Goal: Task Accomplishment & Management: Manage account settings

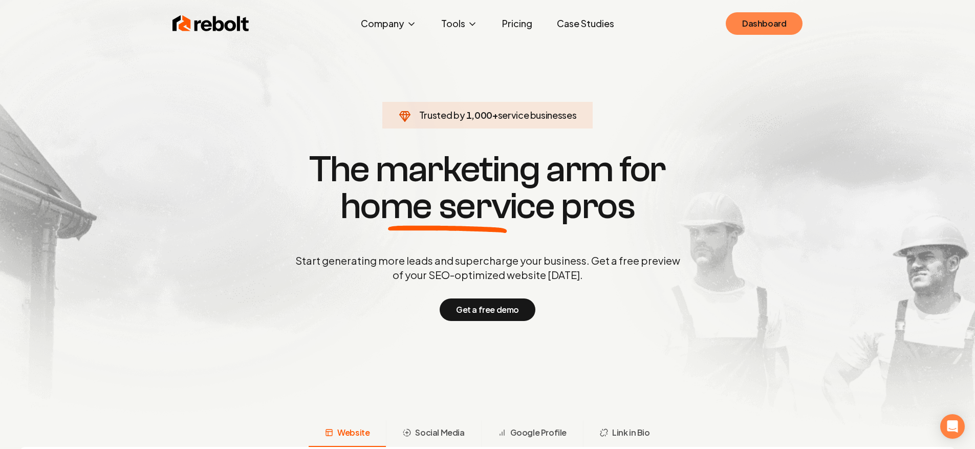
click at [746, 19] on link "Dashboard" at bounding box center [764, 23] width 77 height 23
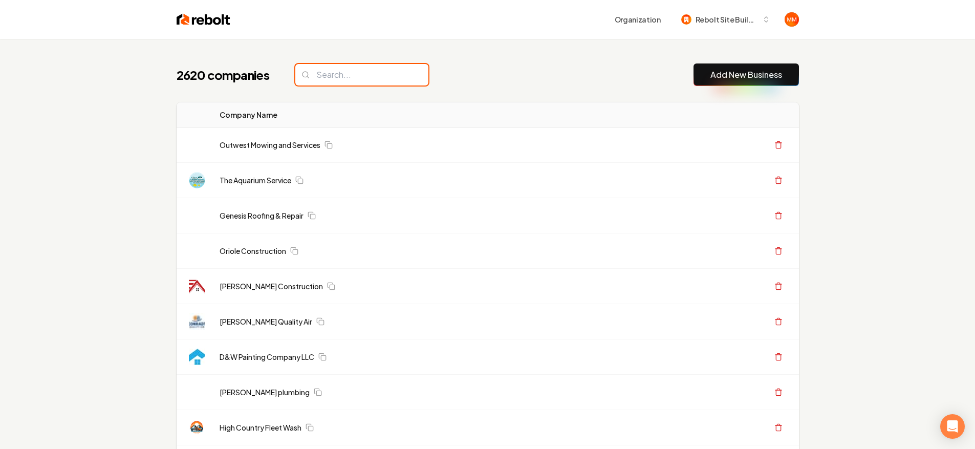
click at [328, 75] on input "search" at bounding box center [361, 74] width 133 height 21
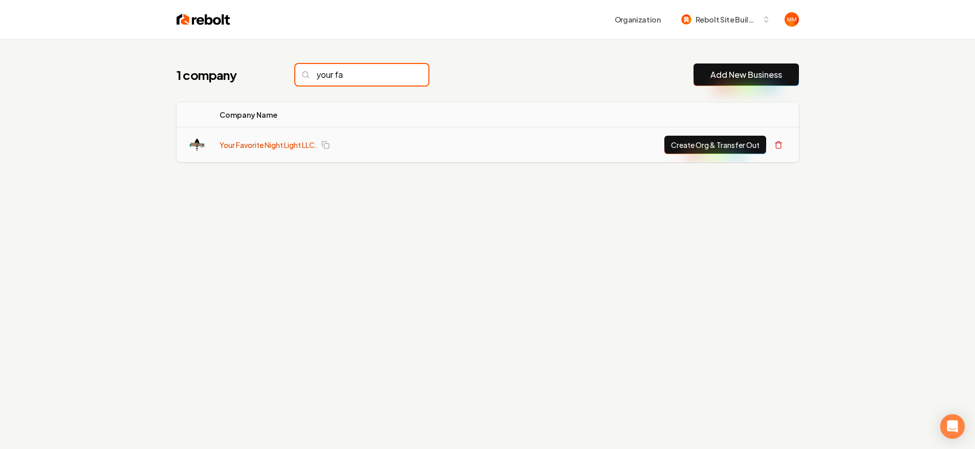
type input "your fa"
click at [280, 144] on link "Your Favorite Night Light LLC." at bounding box center [269, 145] width 98 height 10
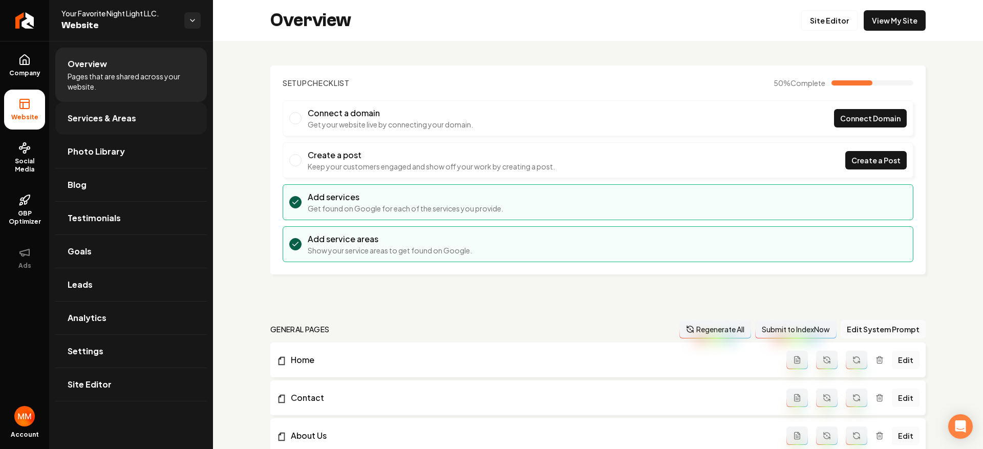
click at [150, 118] on link "Services & Areas" at bounding box center [131, 118] width 152 height 33
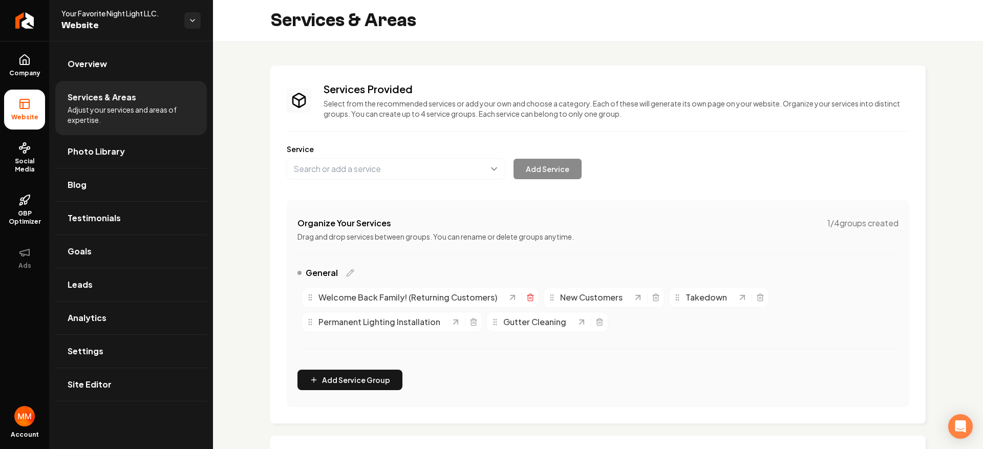
click at [529, 299] on icon "Main content area" at bounding box center [530, 297] width 8 height 8
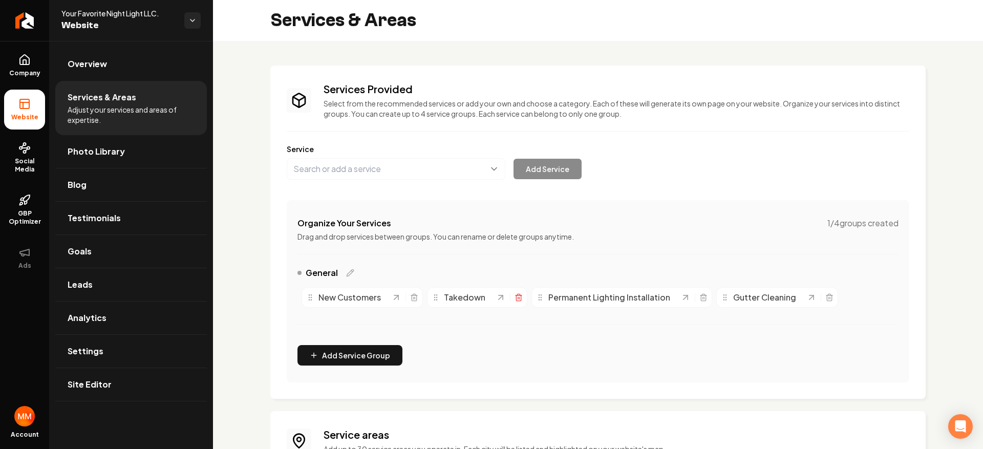
click at [517, 296] on icon "Main content area" at bounding box center [518, 297] width 8 height 8
click at [412, 295] on icon "Main content area" at bounding box center [414, 298] width 5 height 6
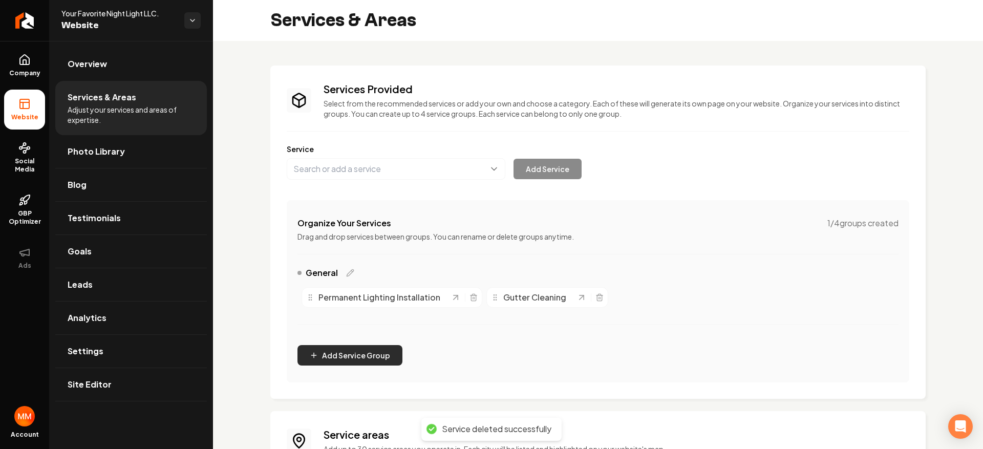
click at [374, 347] on button "Add Service Group" at bounding box center [349, 355] width 105 height 20
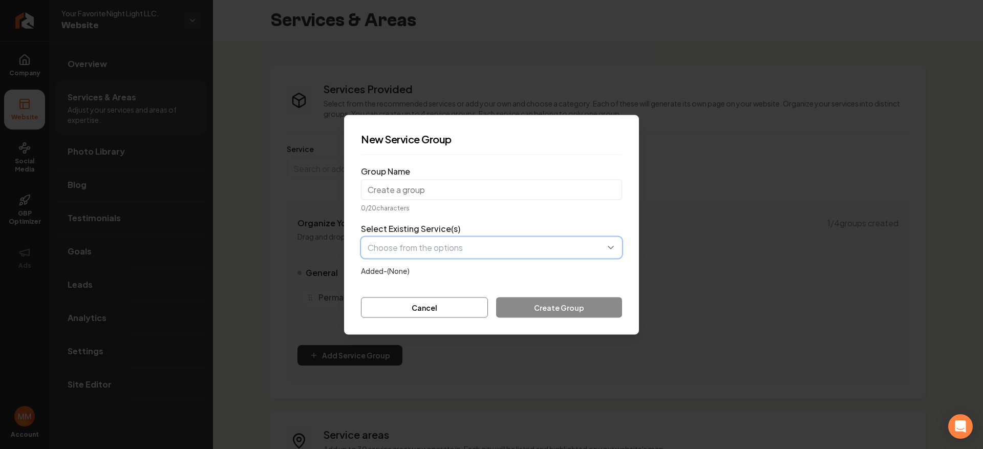
click at [446, 246] on button "button" at bounding box center [491, 246] width 261 height 21
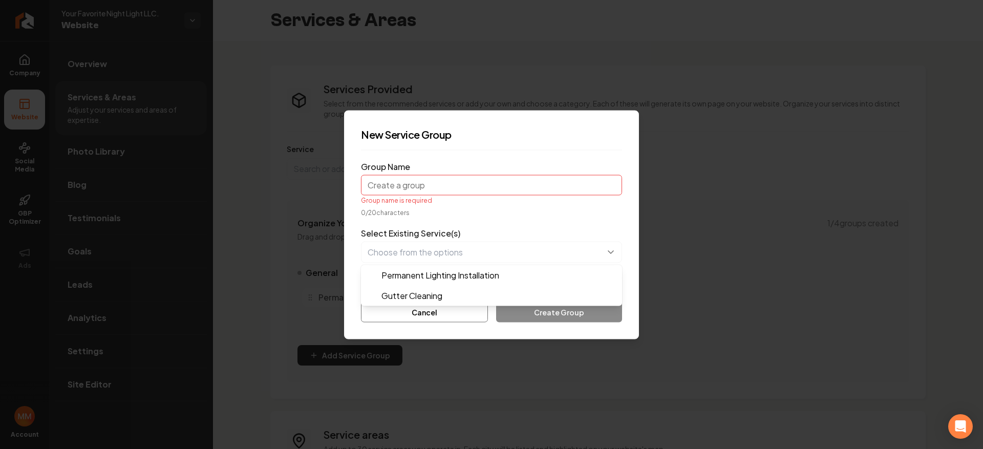
click at [477, 188] on form "Group Name Group name is required 0 / 20 characters Select Existing Service(s) …" at bounding box center [491, 240] width 261 height 164
click at [477, 186] on input "Group Name" at bounding box center [491, 185] width 261 height 20
click at [439, 315] on button "Cancel" at bounding box center [424, 311] width 127 height 20
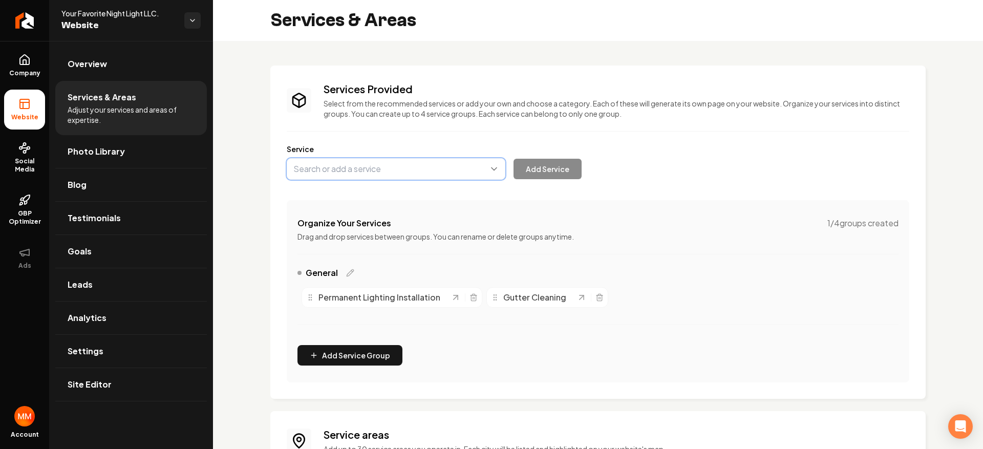
click at [376, 174] on button "Main content area" at bounding box center [396, 168] width 219 height 21
type input "Holiday Lighting"
click at [539, 168] on button "Add Service" at bounding box center [547, 169] width 68 height 20
click at [412, 293] on icon "Main content area" at bounding box center [416, 297] width 8 height 8
click at [369, 167] on button "Main content area" at bounding box center [396, 168] width 219 height 21
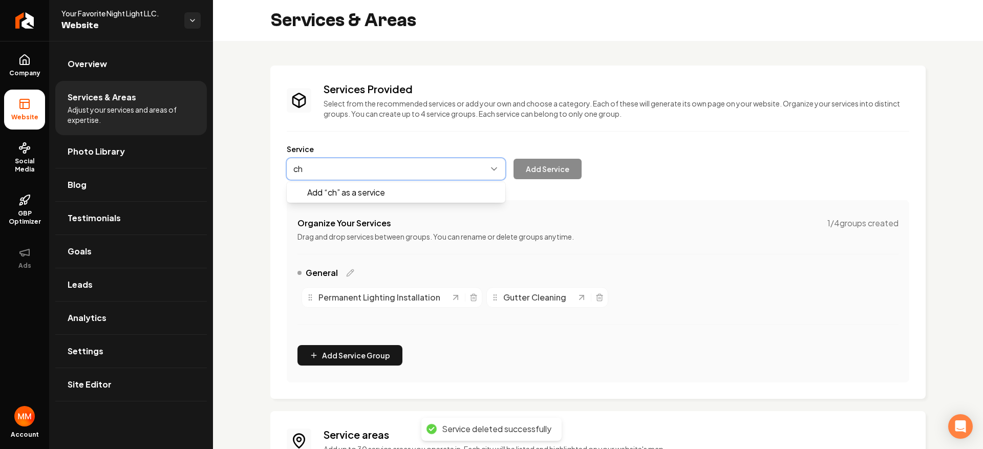
type input "c"
type input "Christmas Lights"
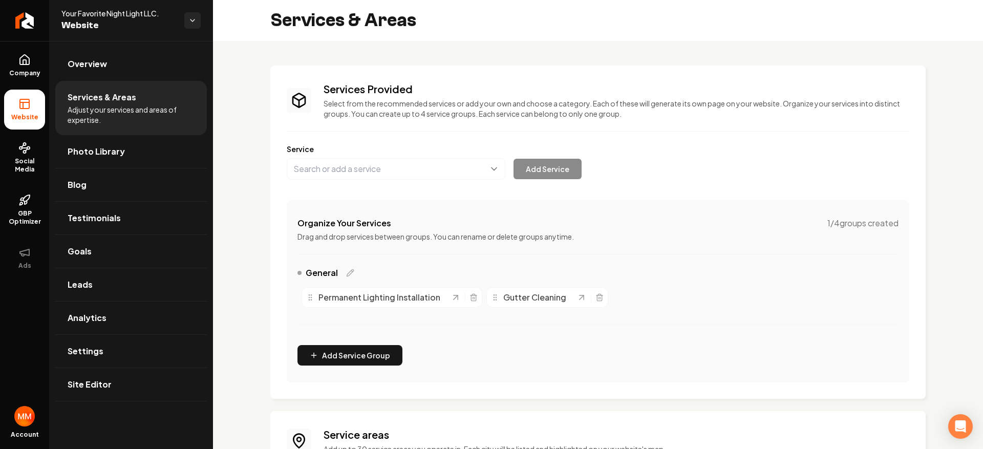
click at [536, 177] on div "Add Service" at bounding box center [434, 168] width 295 height 21
click at [448, 171] on button "Main content area" at bounding box center [396, 168] width 219 height 21
type input "Christmas Lights"
click at [546, 168] on button "Add Service" at bounding box center [547, 169] width 68 height 20
click at [377, 165] on button "Main content area" at bounding box center [396, 168] width 219 height 21
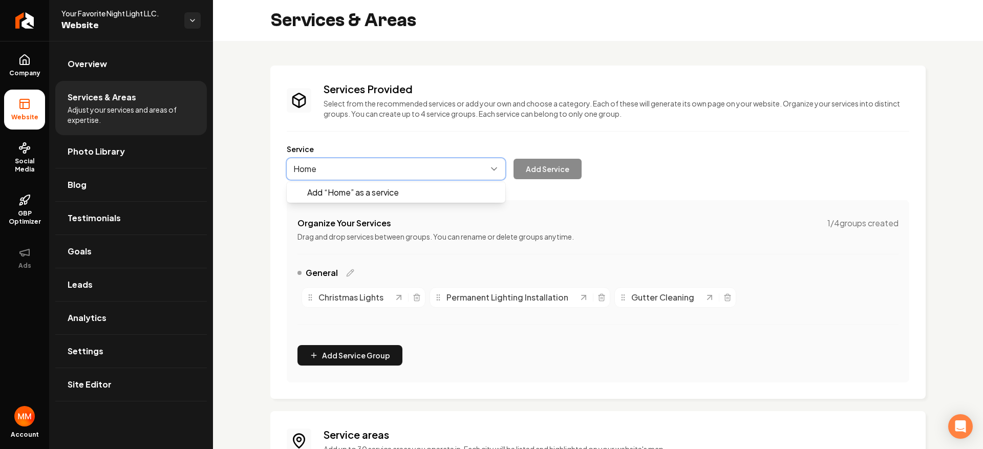
type input "Home"
click at [297, 167] on button "Main content area" at bounding box center [396, 168] width 219 height 21
click at [307, 165] on button "Main content area" at bounding box center [396, 168] width 219 height 21
type input "Backyard Lighting"
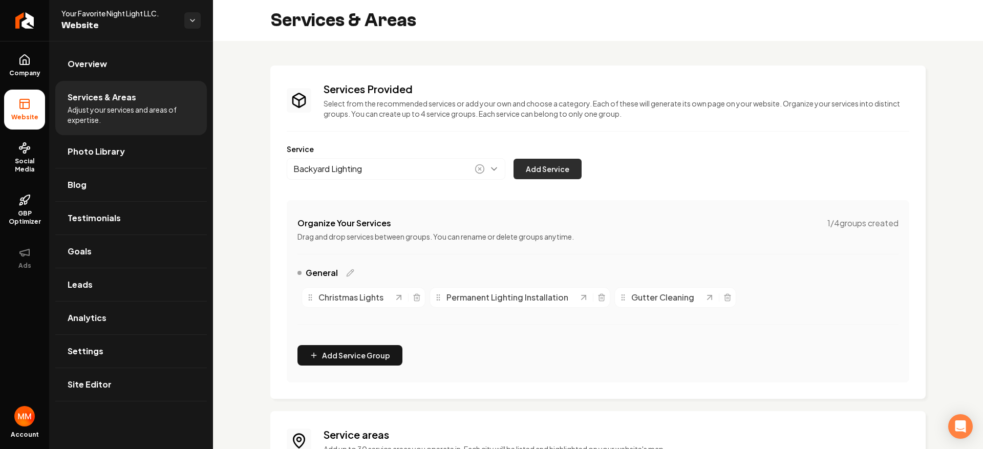
click at [547, 172] on button "Add Service" at bounding box center [547, 169] width 68 height 20
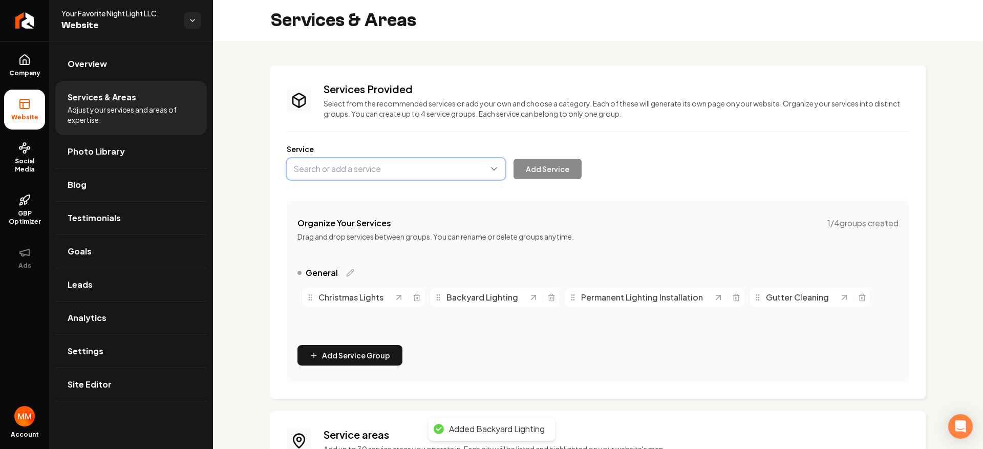
click at [358, 170] on button "Main content area" at bounding box center [396, 168] width 219 height 21
type input "Landscape Lighting"
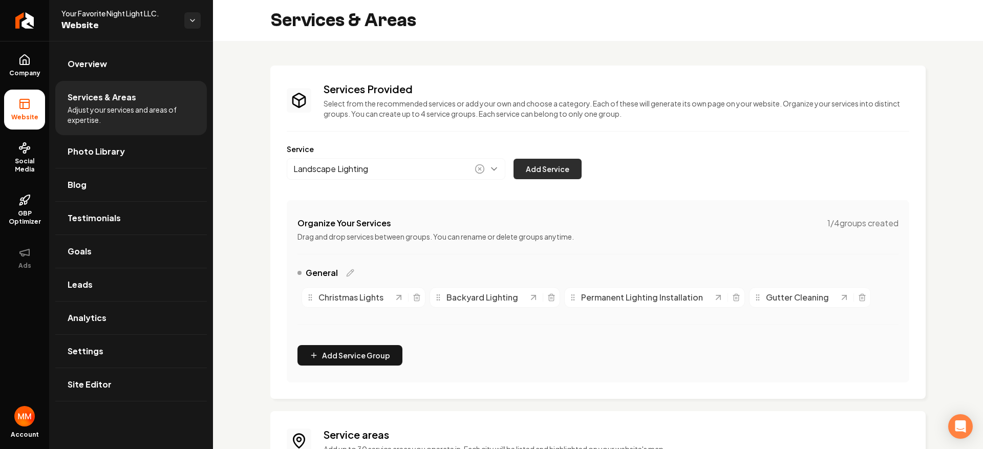
click at [566, 169] on button "Add Service" at bounding box center [547, 169] width 68 height 20
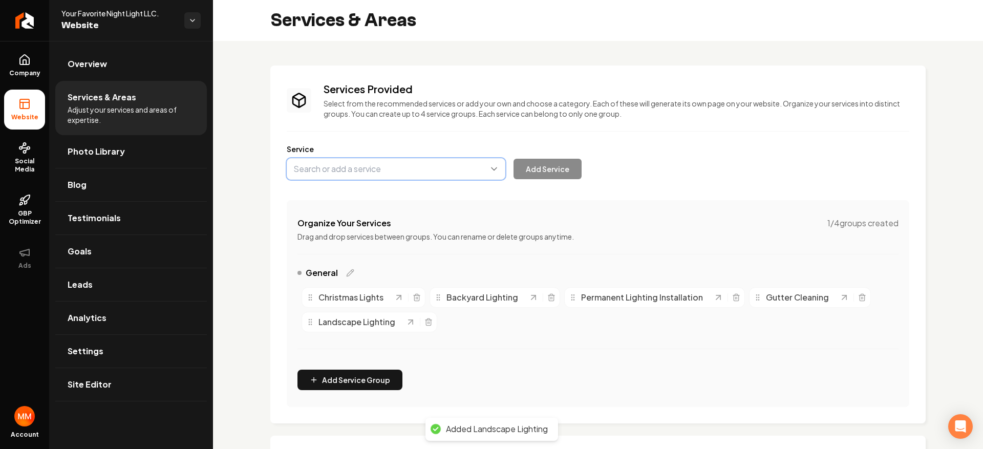
click at [414, 162] on button "Main content area" at bounding box center [396, 168] width 219 height 21
type input "Pathway/Walkway Lighting"
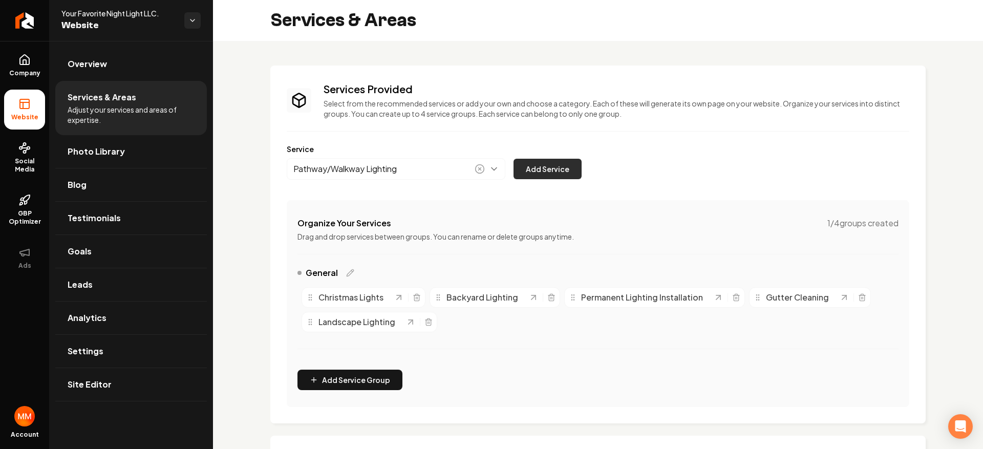
click at [526, 166] on button "Add Service" at bounding box center [547, 169] width 68 height 20
click at [160, 60] on link "Overview" at bounding box center [131, 64] width 152 height 33
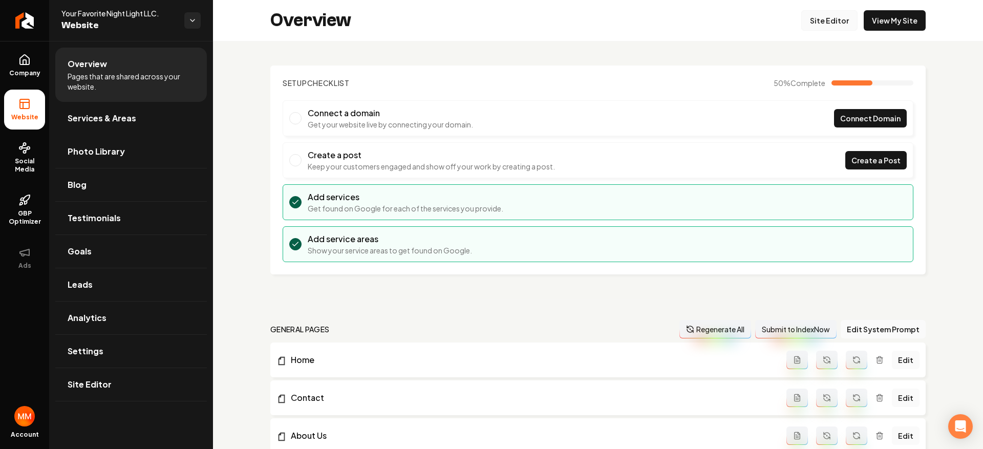
click at [849, 25] on link "Site Editor" at bounding box center [829, 20] width 56 height 20
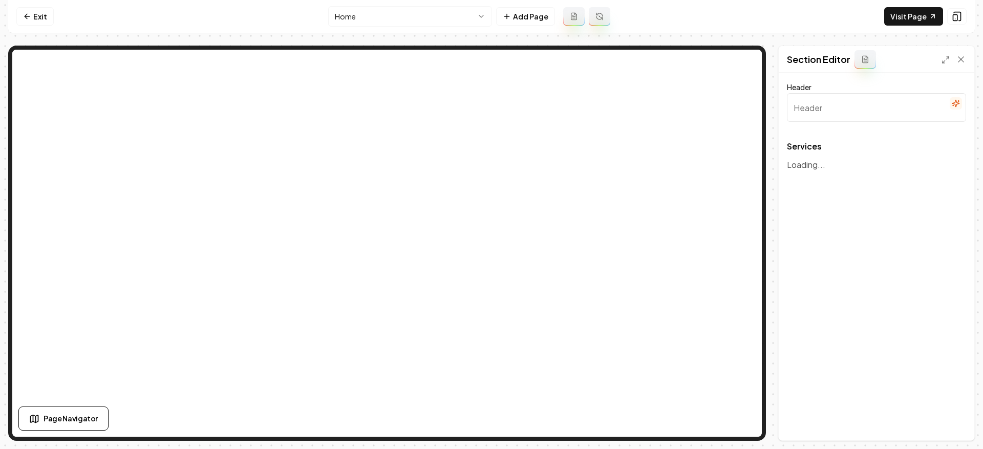
type input "Holiday Lighting Installation & Removal"
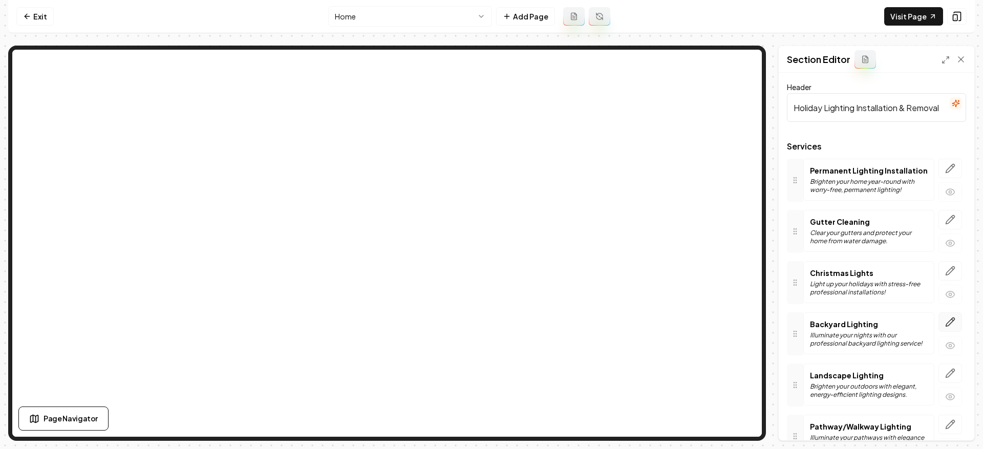
click at [938, 320] on button "button" at bounding box center [950, 321] width 24 height 19
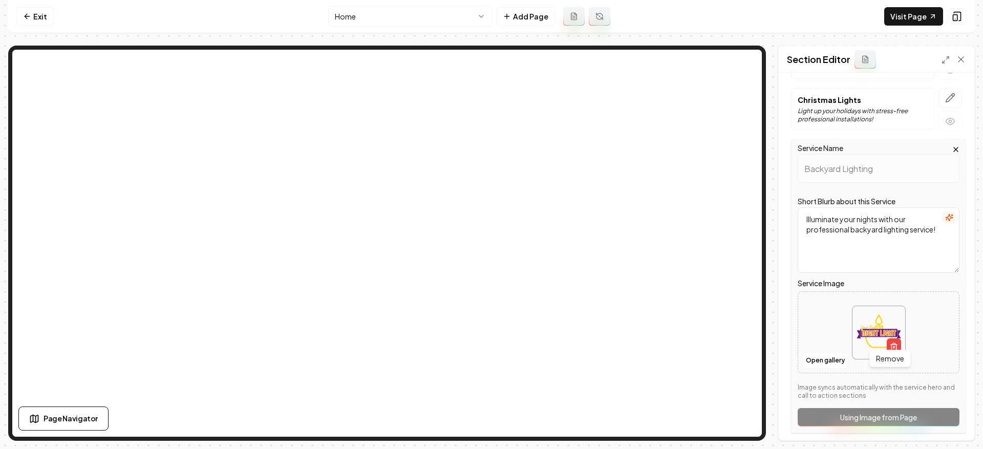
scroll to position [180, 0]
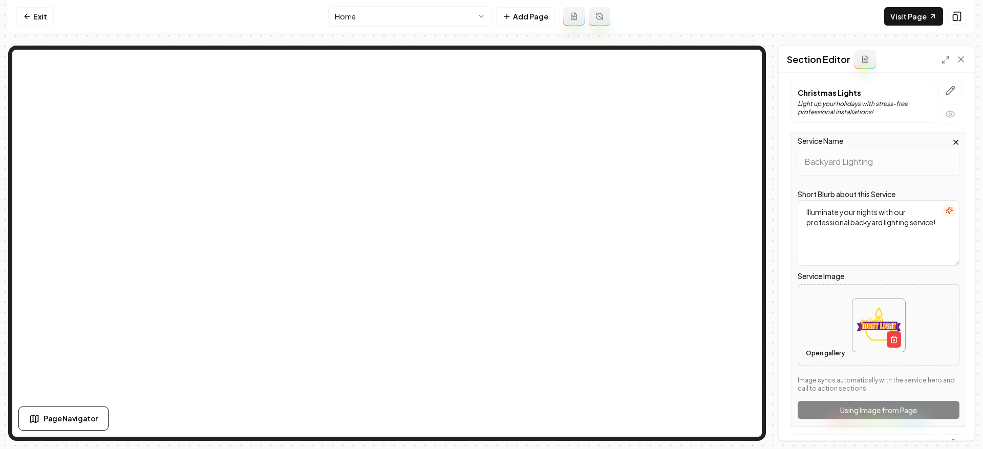
click at [832, 352] on button "Open gallery" at bounding box center [825, 353] width 46 height 16
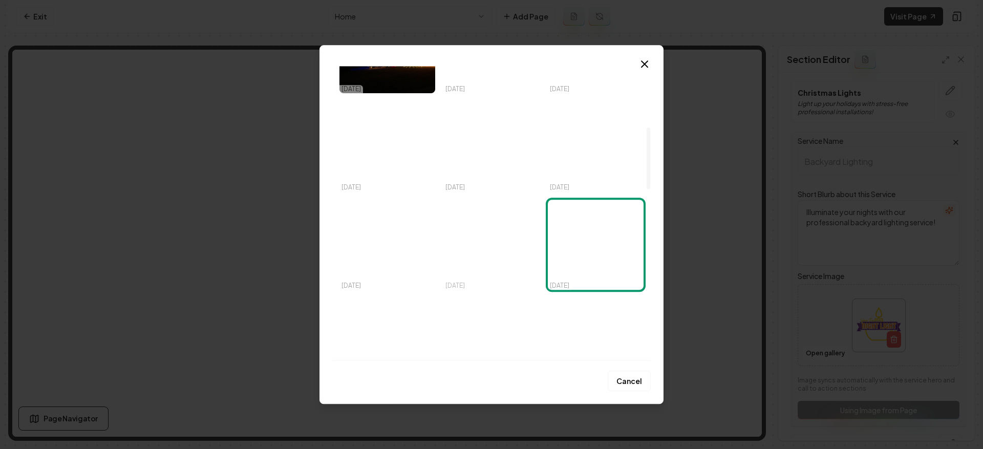
scroll to position [293, 0]
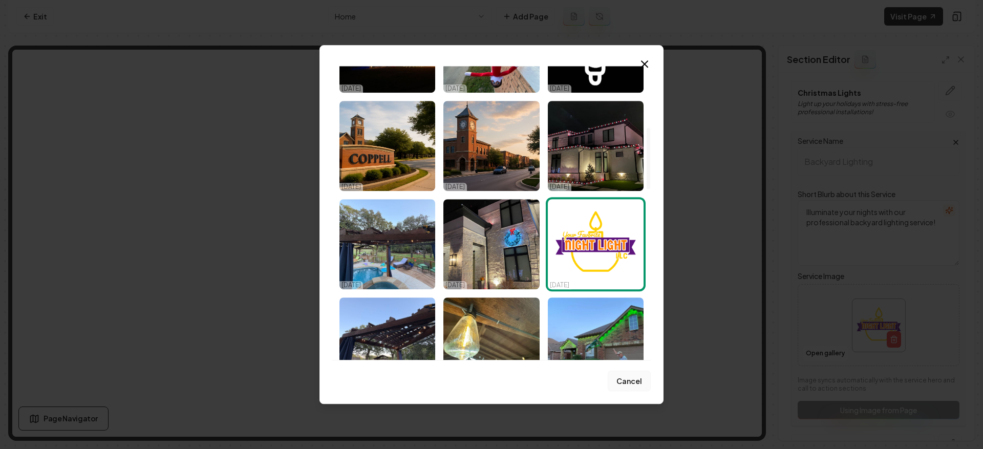
click at [624, 375] on button "Cancel" at bounding box center [629, 381] width 43 height 20
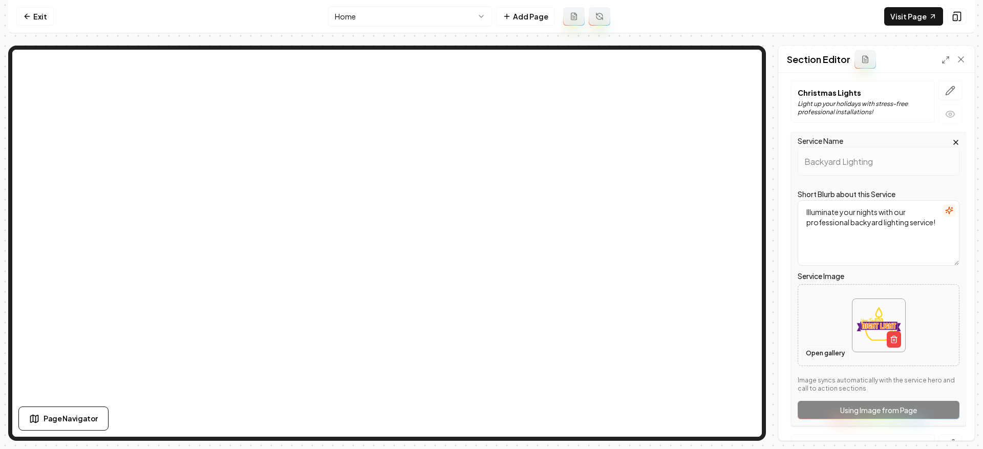
click at [822, 350] on button "Open gallery" at bounding box center [825, 353] width 46 height 16
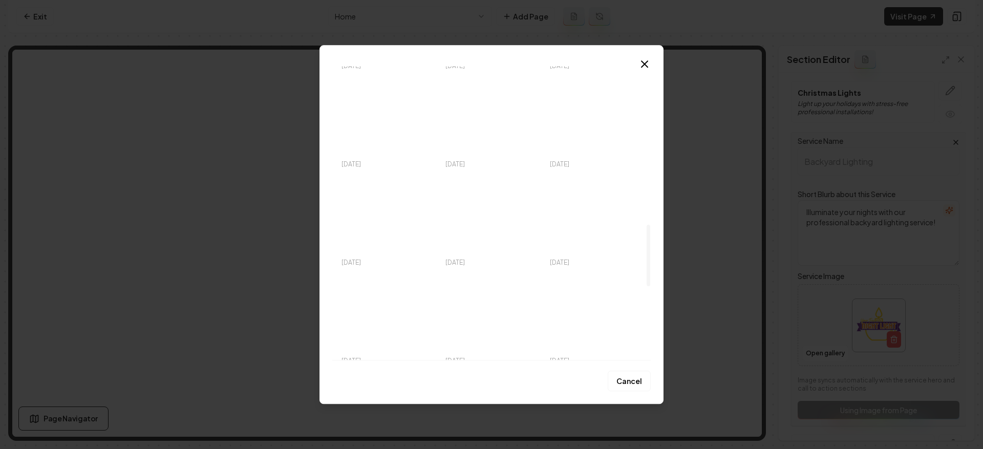
scroll to position [955, 0]
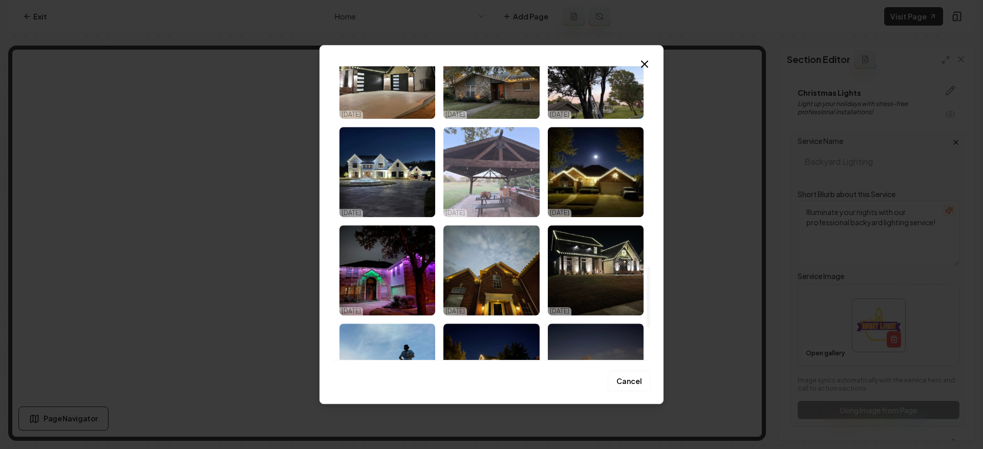
click at [507, 185] on img "Select image image_68e599055c7cd75eb8491911.jpeg" at bounding box center [491, 172] width 96 height 90
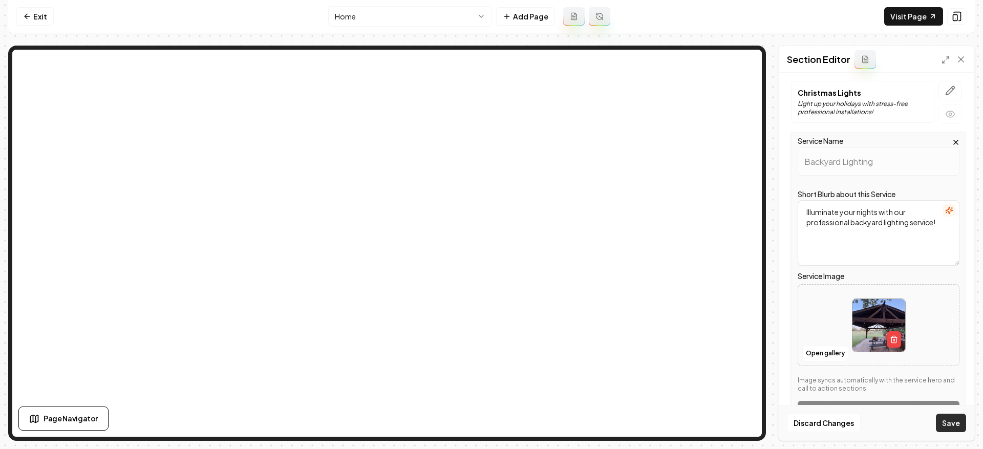
click at [955, 426] on button "Save" at bounding box center [951, 423] width 30 height 18
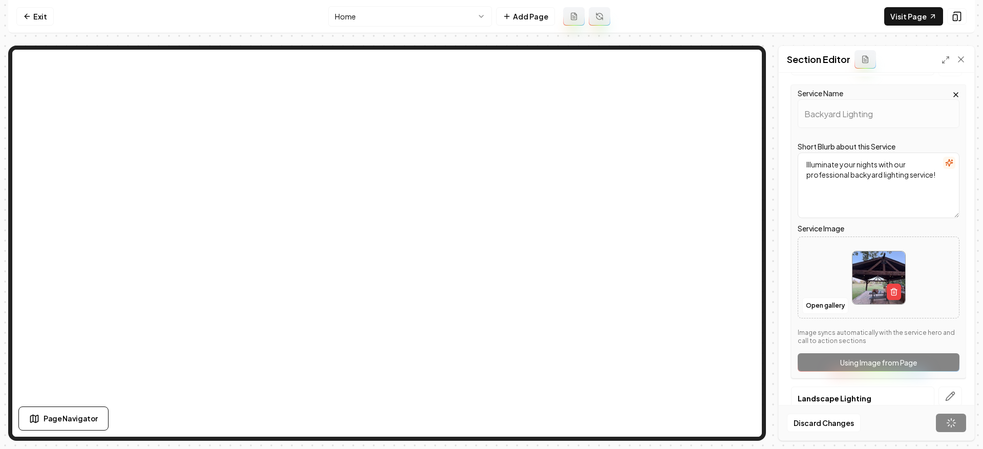
scroll to position [305, 0]
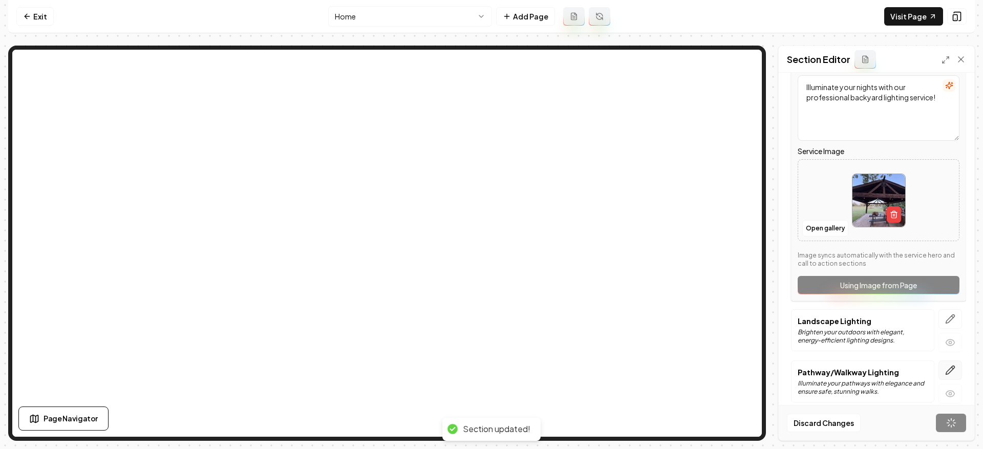
click at [938, 369] on button "button" at bounding box center [950, 369] width 24 height 19
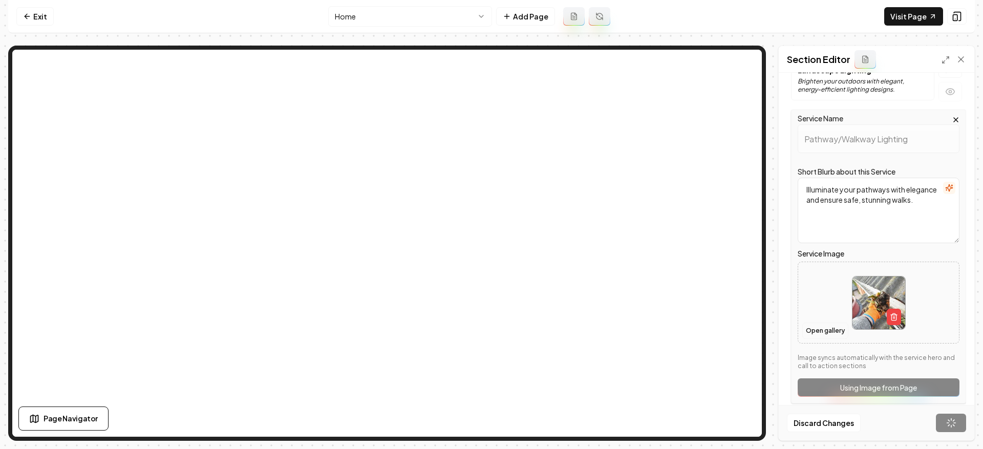
click at [822, 328] on button "Open gallery" at bounding box center [825, 330] width 46 height 16
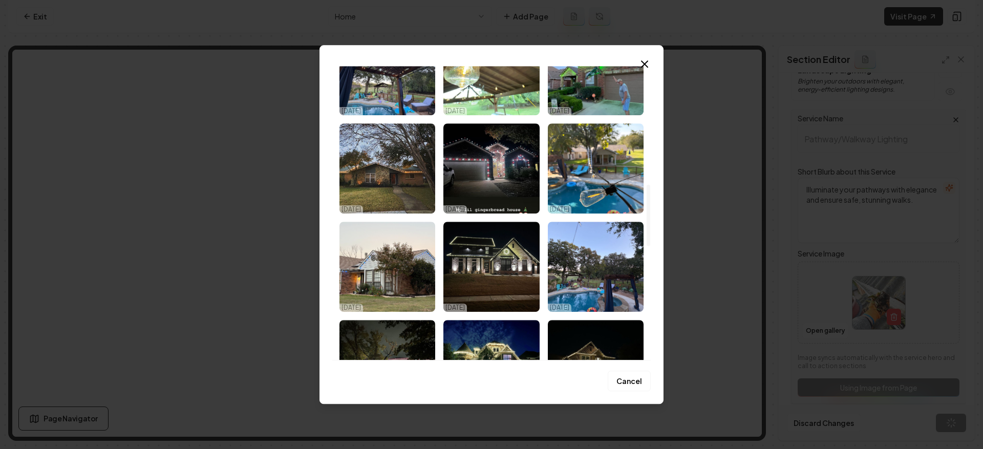
scroll to position [64, 0]
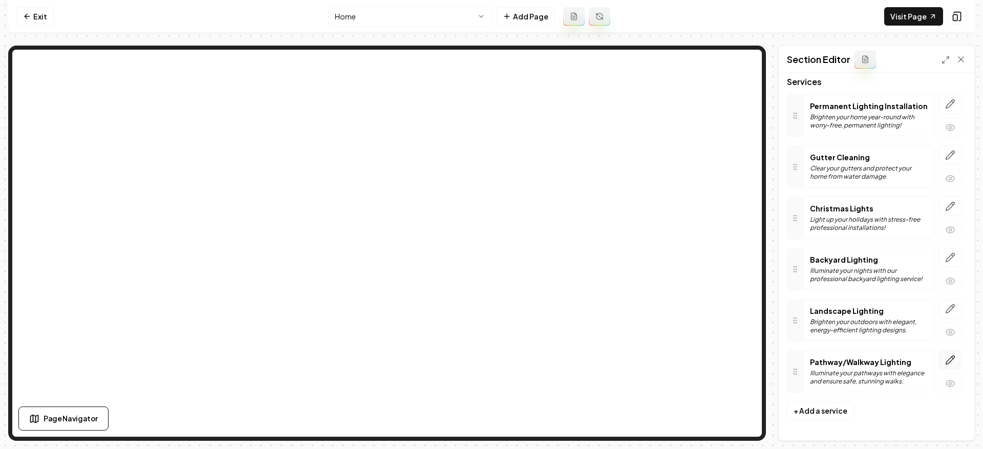
click at [952, 358] on icon "button" at bounding box center [953, 358] width 2 height 2
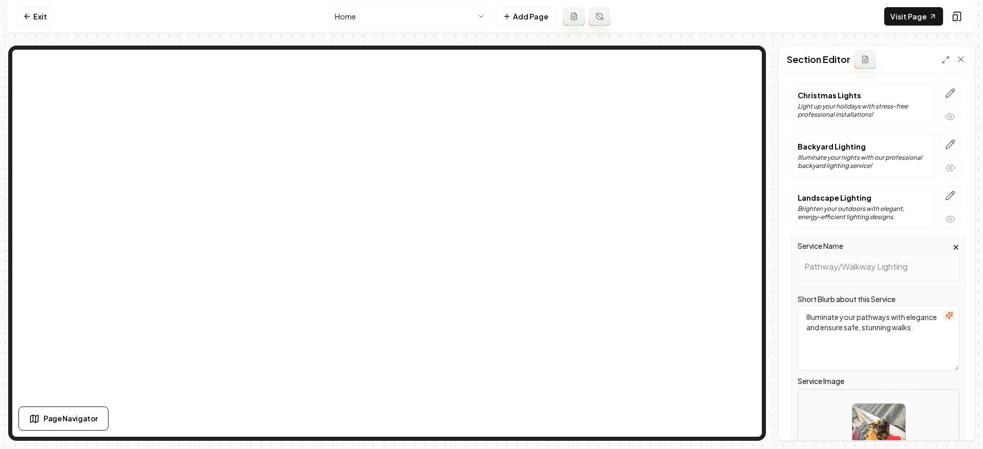
scroll to position [315, 0]
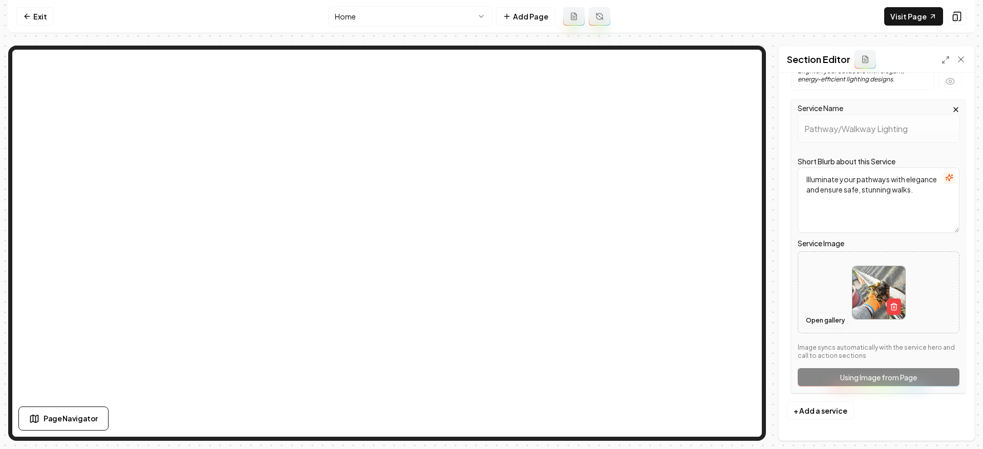
click at [831, 323] on button "Open gallery" at bounding box center [825, 320] width 46 height 16
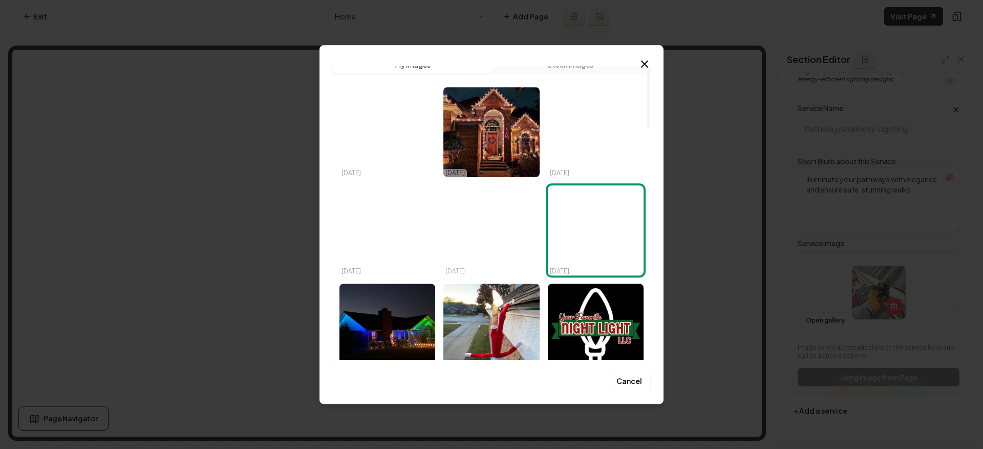
scroll to position [0, 0]
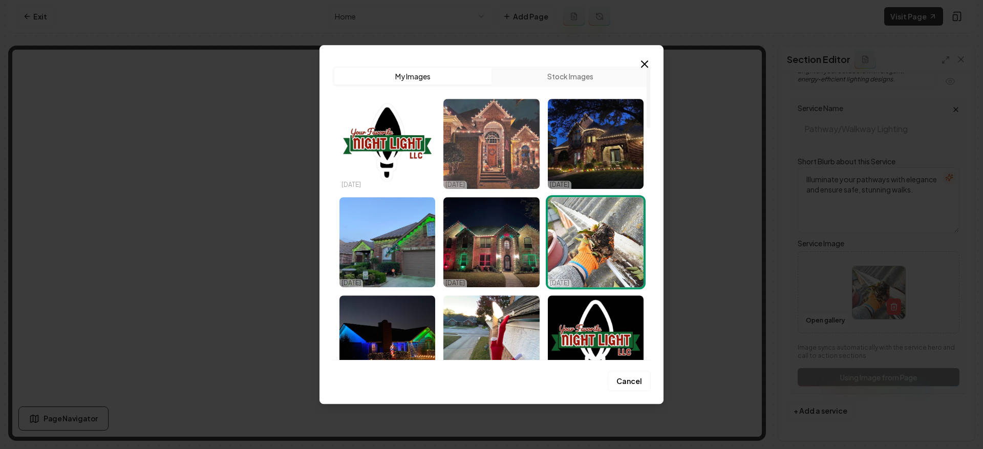
click at [500, 178] on img "Select image image_68e59ca75c7cd75eb85ceb1a.jpg" at bounding box center [491, 144] width 96 height 90
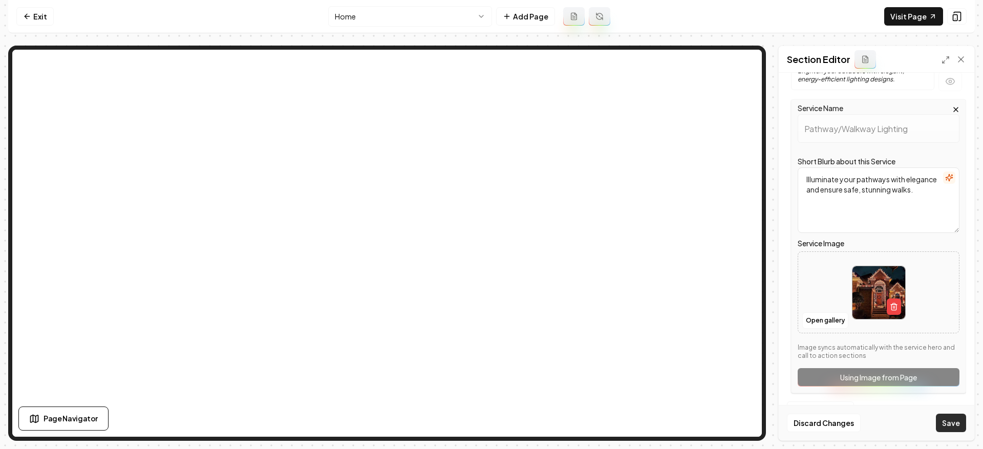
click at [951, 420] on button "Save" at bounding box center [951, 423] width 30 height 18
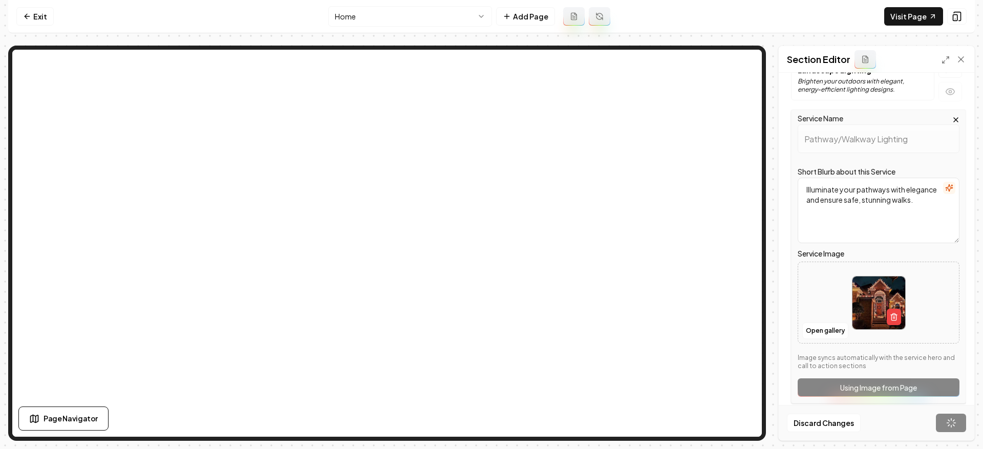
scroll to position [64, 0]
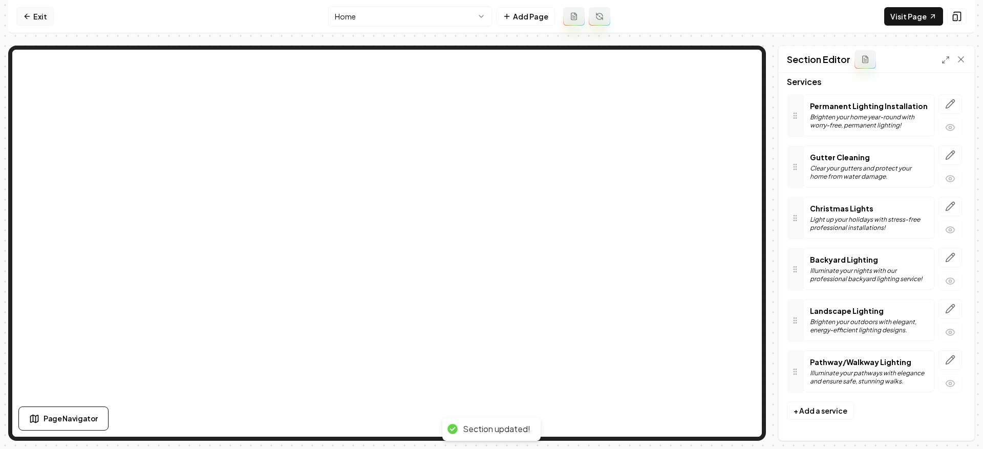
click at [46, 17] on link "Exit" at bounding box center [34, 16] width 37 height 18
